Goal: Task Accomplishment & Management: Manage account settings

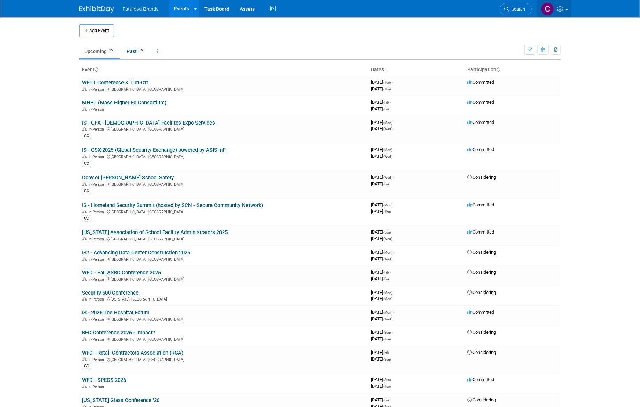
click at [561, 8] on icon at bounding box center [561, 9] width 8 height 6
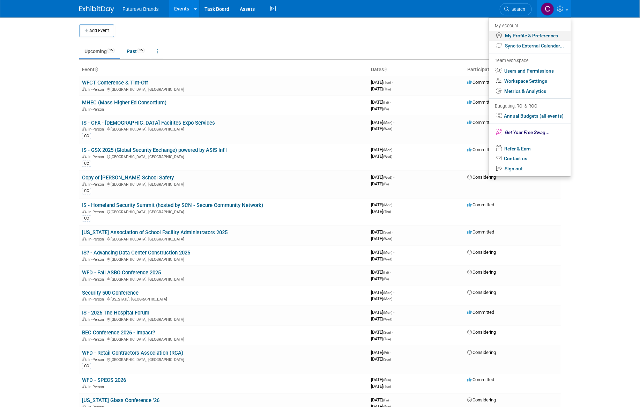
click at [533, 37] on link "My Profile & Preferences" at bounding box center [530, 36] width 82 height 10
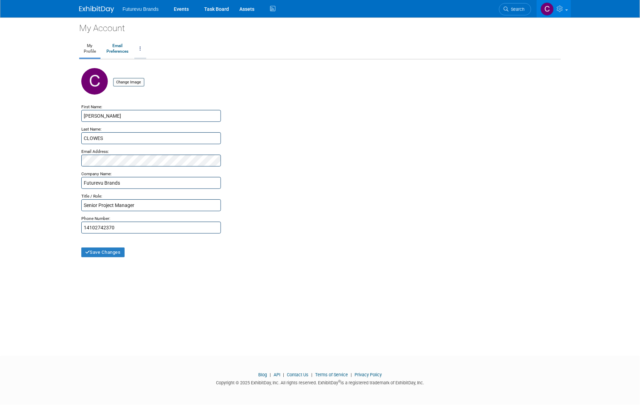
click at [142, 48] on link at bounding box center [140, 48] width 12 height 17
click at [177, 43] on ul "My Profile Email Preferences Change Account Password Close my Account" at bounding box center [320, 49] width 482 height 20
click at [272, 10] on icon at bounding box center [273, 8] width 9 height 11
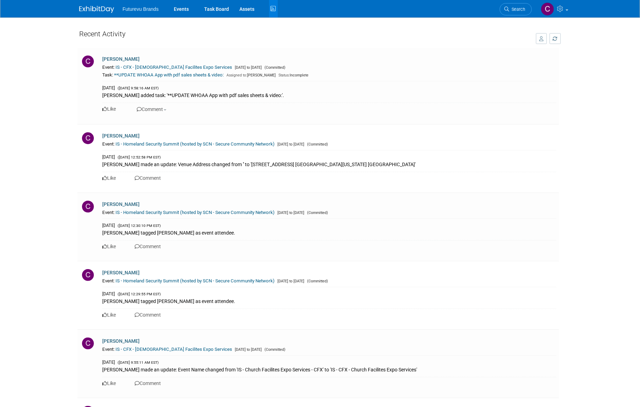
click at [130, 8] on span "Futurevu Brands" at bounding box center [141, 9] width 36 height 6
click at [99, 7] on img at bounding box center [96, 9] width 35 height 7
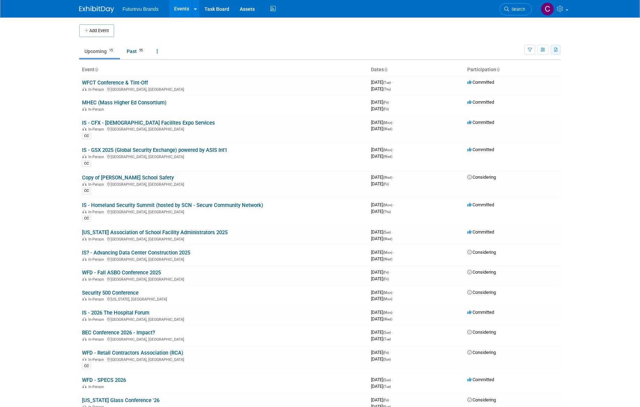
click at [557, 50] on icon "button" at bounding box center [556, 50] width 4 height 5
click at [567, 11] on link at bounding box center [554, 8] width 34 height 17
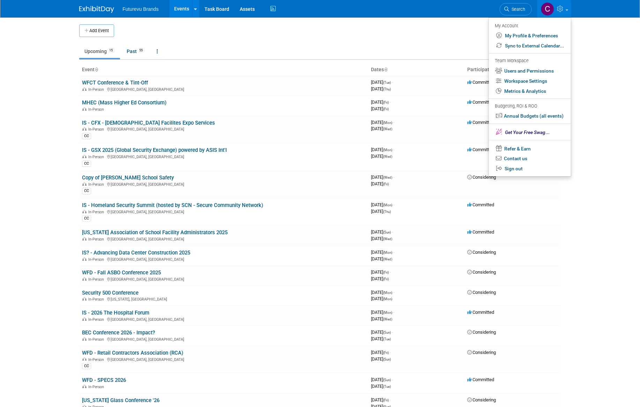
click at [511, 25] on div "My Account" at bounding box center [529, 25] width 69 height 8
click at [575, 55] on body "Futurevu Brands Events Add Event Bulk Upload Events Shareable Event Boards Rece…" at bounding box center [320, 203] width 640 height 407
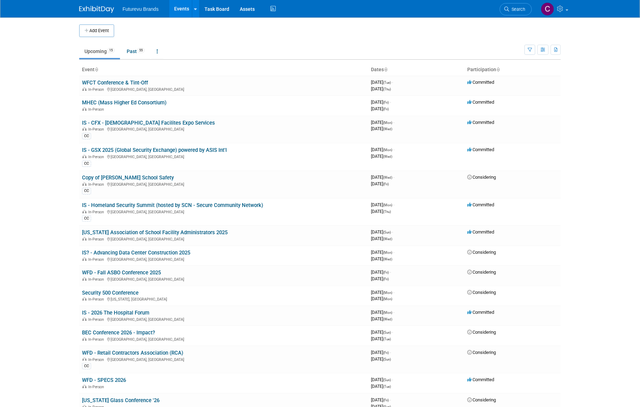
click at [147, 10] on span "Futurevu Brands" at bounding box center [141, 9] width 36 height 6
click at [560, 9] on icon at bounding box center [561, 9] width 8 height 6
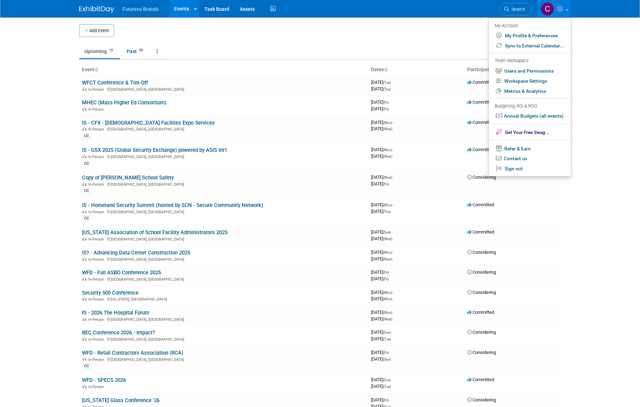
click at [568, 10] on link at bounding box center [554, 8] width 34 height 17
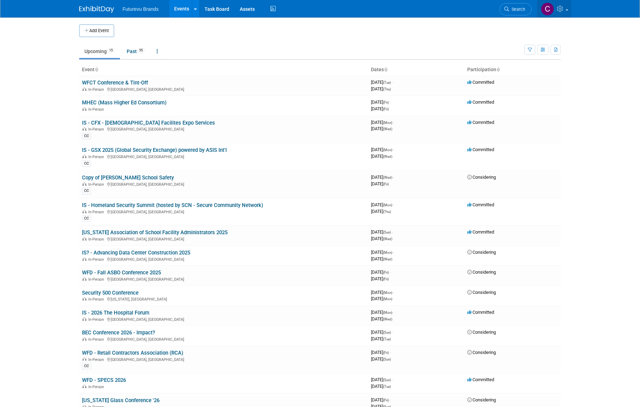
click at [560, 10] on icon at bounding box center [561, 9] width 8 height 6
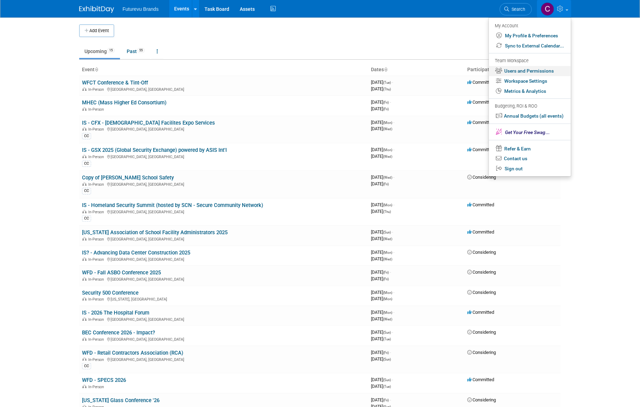
click at [530, 71] on link "Users and Permissions" at bounding box center [530, 71] width 82 height 10
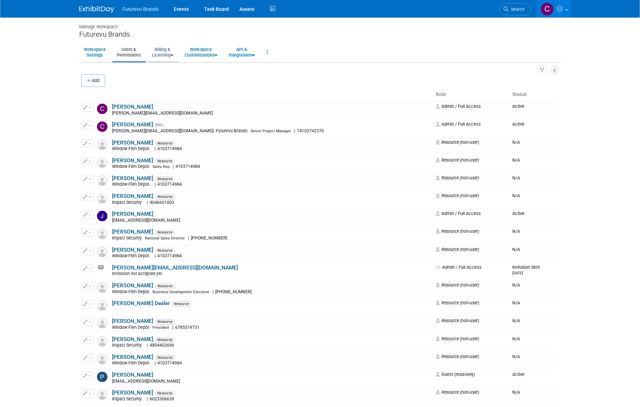
click at [163, 49] on link "Billing & Licensing" at bounding box center [162, 52] width 31 height 17
click at [170, 88] on link "Payment Receipts" at bounding box center [178, 88] width 63 height 10
